Goal: Navigation & Orientation: Understand site structure

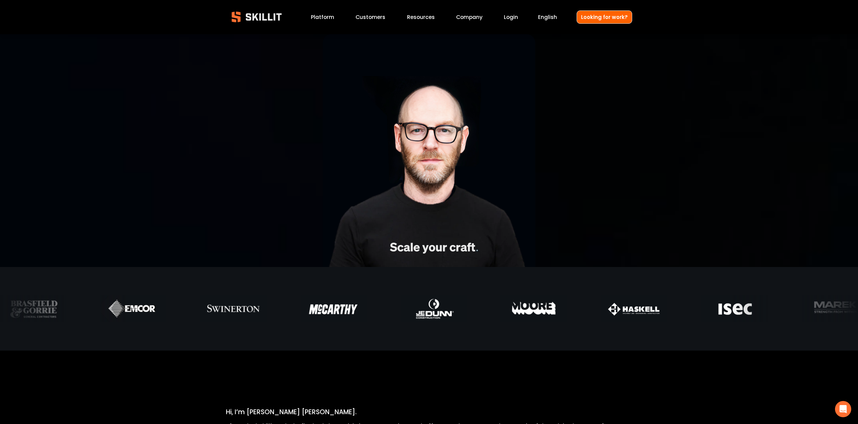
click at [329, 15] on link "Platform" at bounding box center [322, 17] width 23 height 9
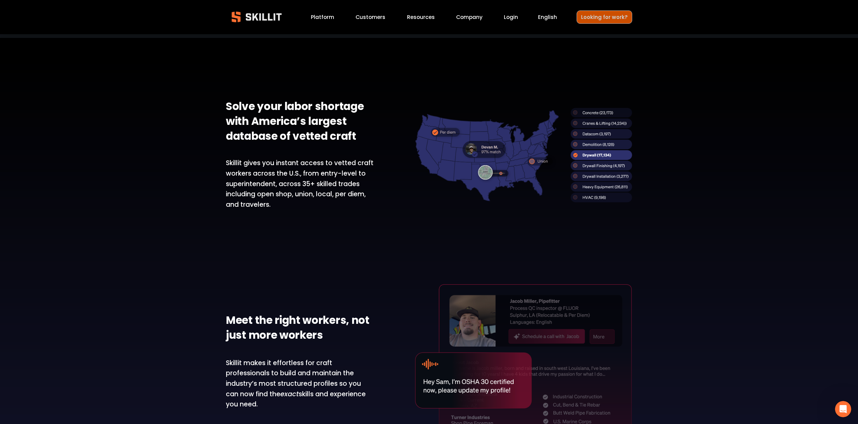
click at [588, 18] on link "Looking for work?" at bounding box center [605, 16] width 56 height 13
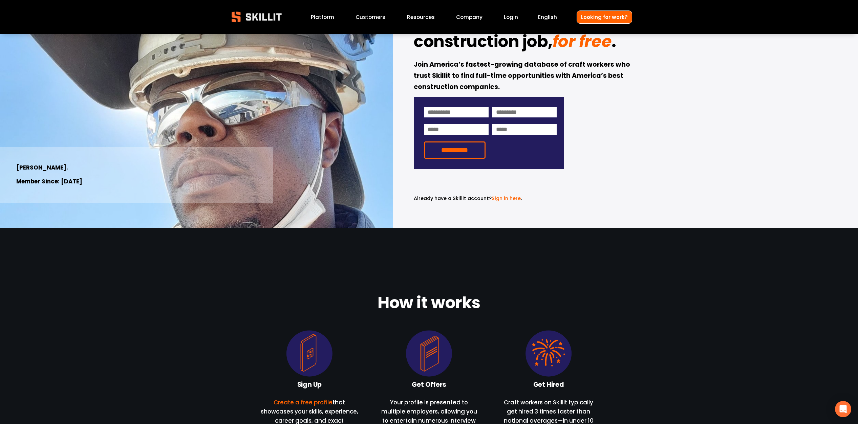
scroll to position [46, 0]
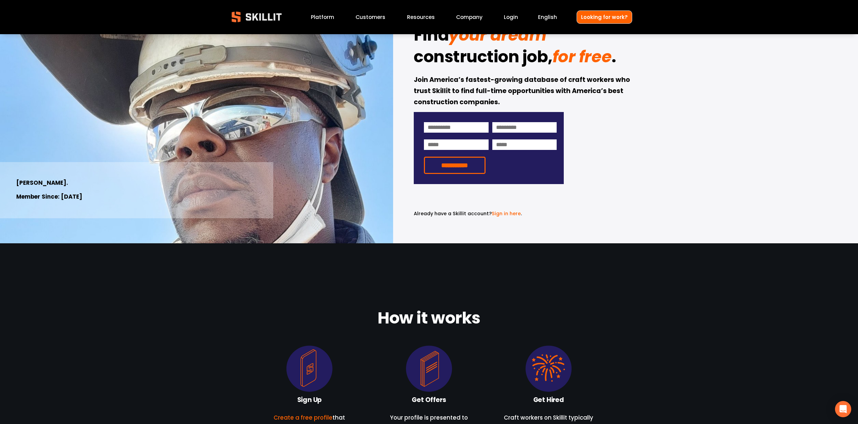
click at [371, 15] on link "Customers" at bounding box center [371, 17] width 30 height 9
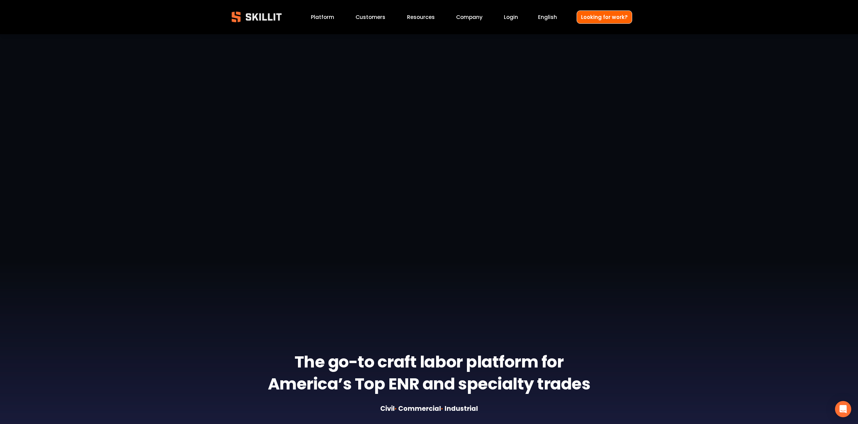
click at [324, 19] on link "Platform" at bounding box center [322, 17] width 23 height 9
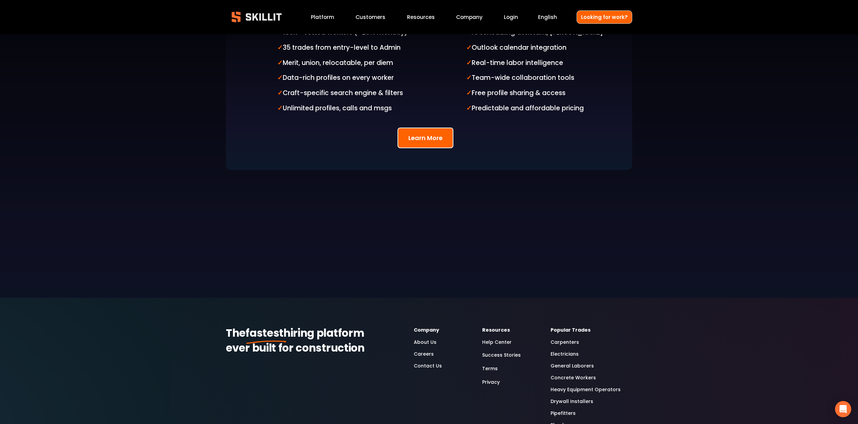
scroll to position [1854, 0]
